Goal: Check status: Check status

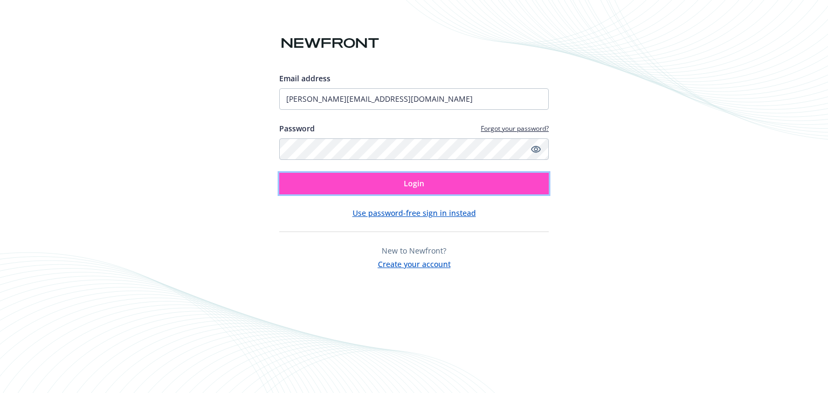
click at [476, 185] on button "Login" at bounding box center [413, 184] width 269 height 22
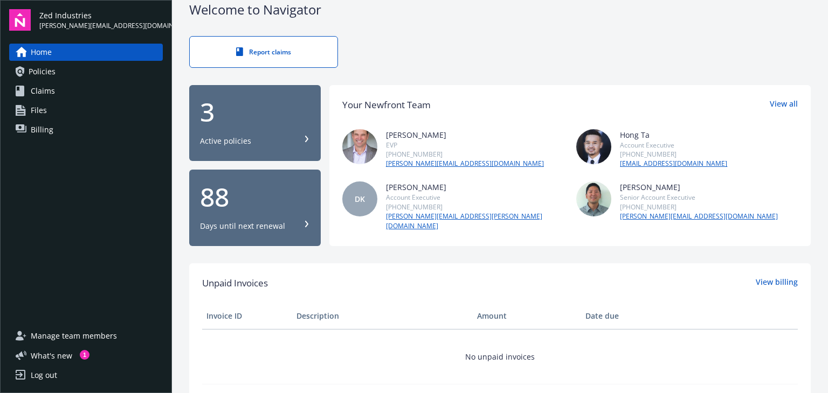
scroll to position [16, 0]
click at [276, 137] on div "Active policies" at bounding box center [255, 141] width 110 height 11
